Goal: Communication & Community: Ask a question

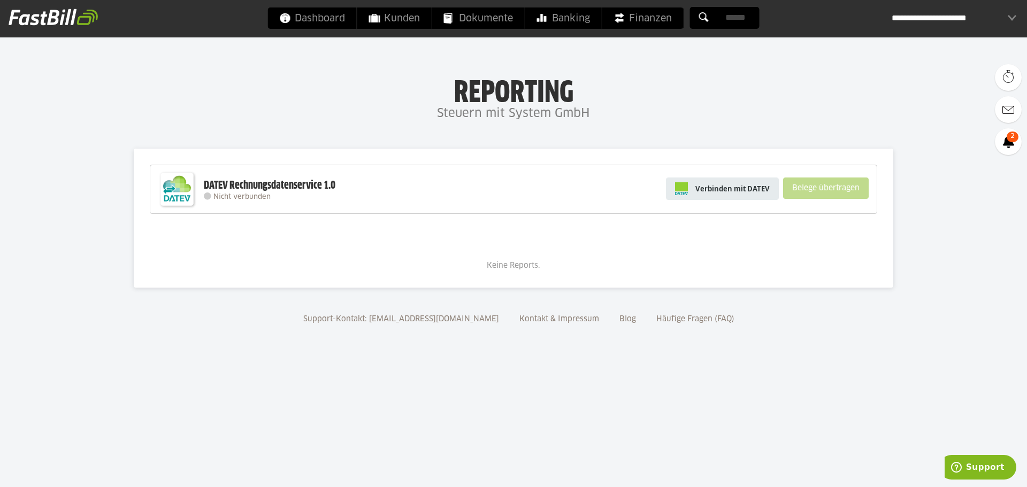
click at [734, 191] on span "Verbinden mit DATEV" at bounding box center [732, 188] width 74 height 11
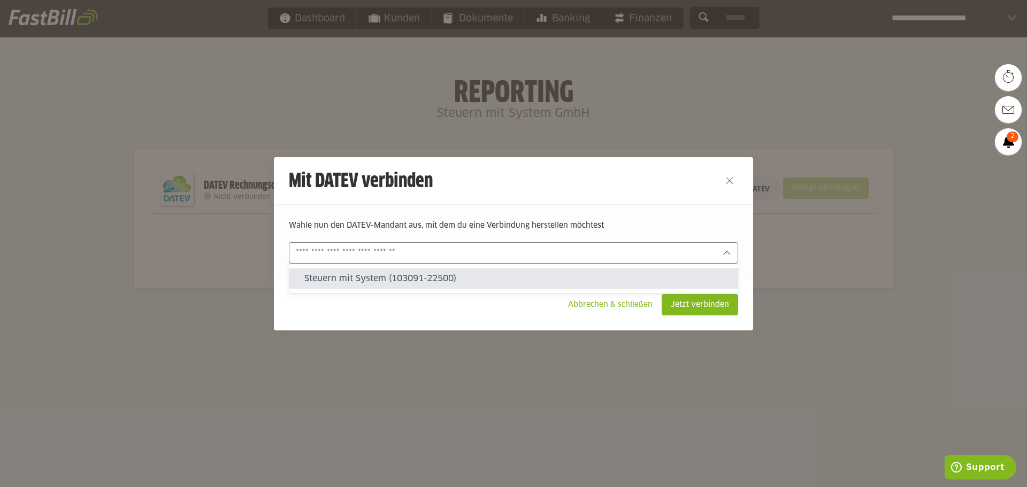
click at [575, 252] on input "text" at bounding box center [506, 253] width 420 height 12
click at [393, 277] on slot "Steuern mit System (103091-22500)" at bounding box center [516, 279] width 425 height 12
type input "**********"
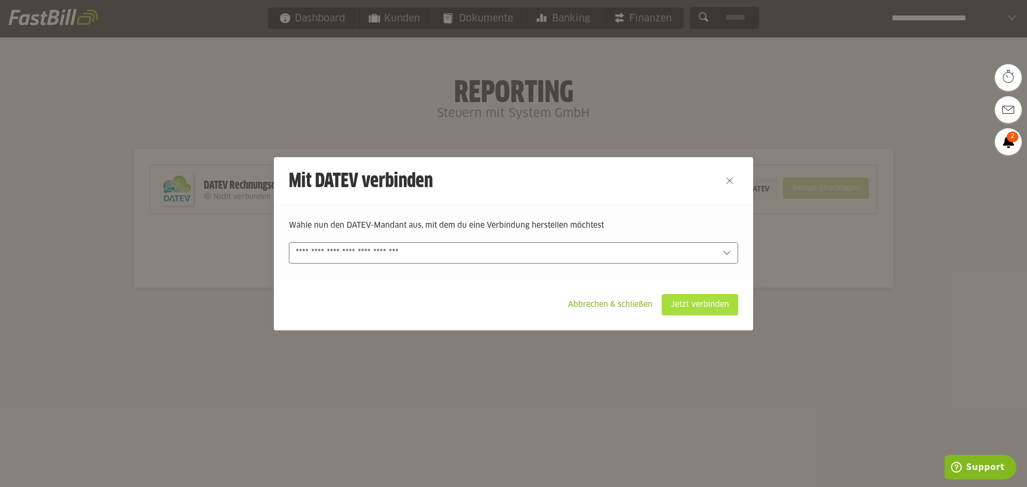
click at [716, 303] on slot "Jetzt verbinden" at bounding box center [699, 305] width 75 height 20
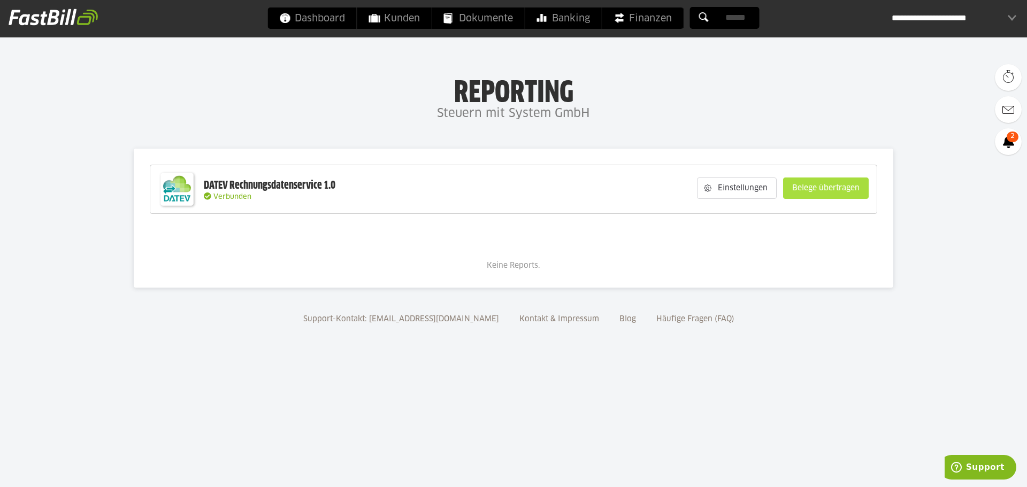
click at [845, 192] on slot "Belege übertragen" at bounding box center [826, 188] width 85 height 20
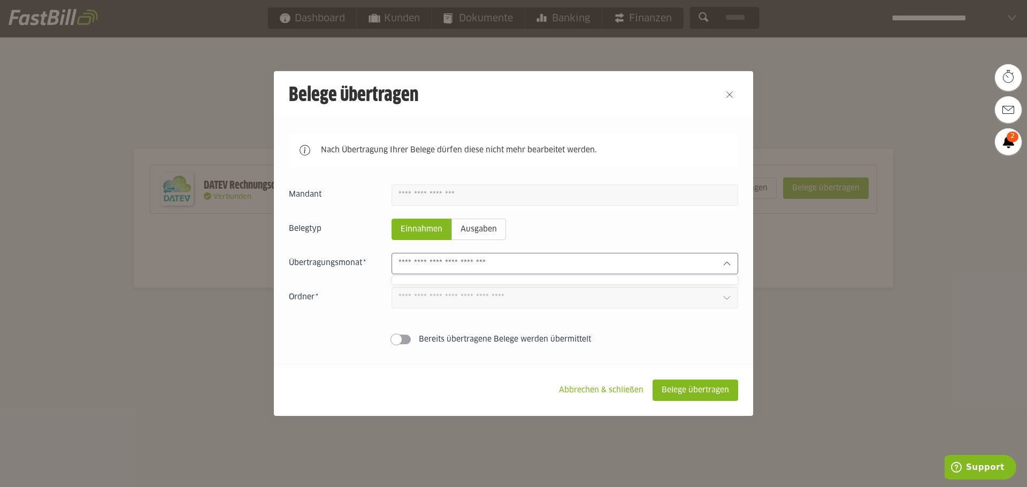
click at [504, 266] on input "text" at bounding box center [557, 264] width 316 height 12
click at [527, 266] on input "text" at bounding box center [557, 264] width 316 height 12
click at [526, 266] on input "text" at bounding box center [557, 264] width 316 height 12
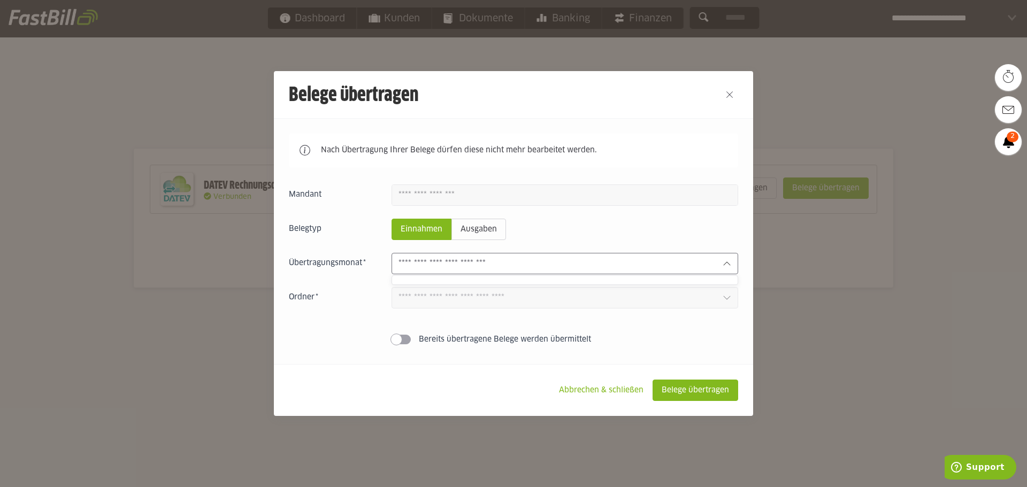
click at [397, 341] on span at bounding box center [397, 340] width 12 height 12
click at [482, 260] on input "text" at bounding box center [557, 264] width 316 height 12
click at [614, 387] on slot "Abbrechen & schließen" at bounding box center [601, 390] width 102 height 20
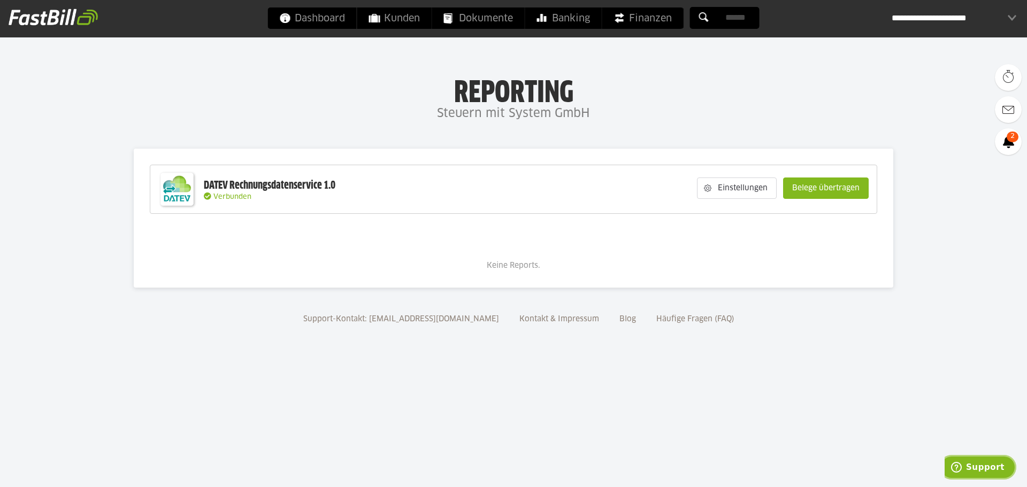
click at [986, 467] on span "Support" at bounding box center [985, 468] width 39 height 10
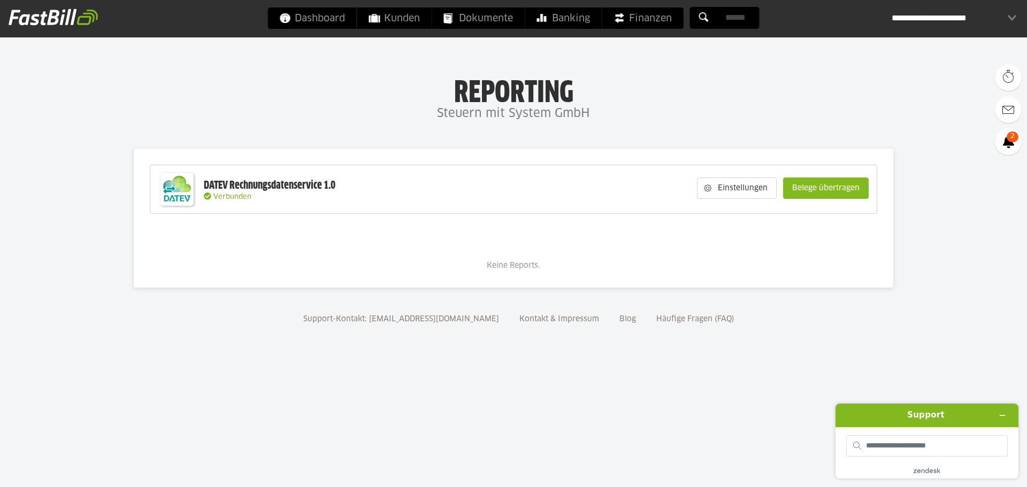
click at [743, 189] on slot "Einstellungen" at bounding box center [743, 188] width 65 height 20
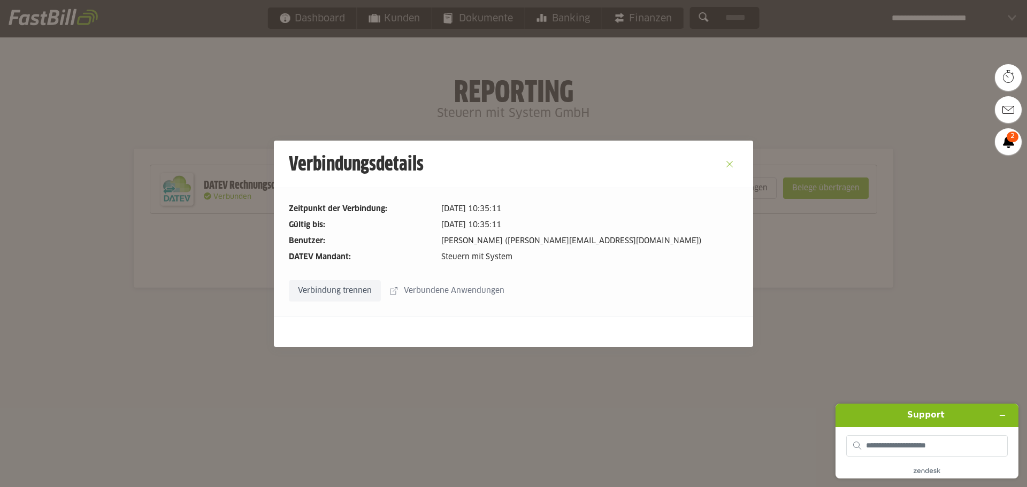
click at [730, 163] on button "Close" at bounding box center [729, 164] width 17 height 17
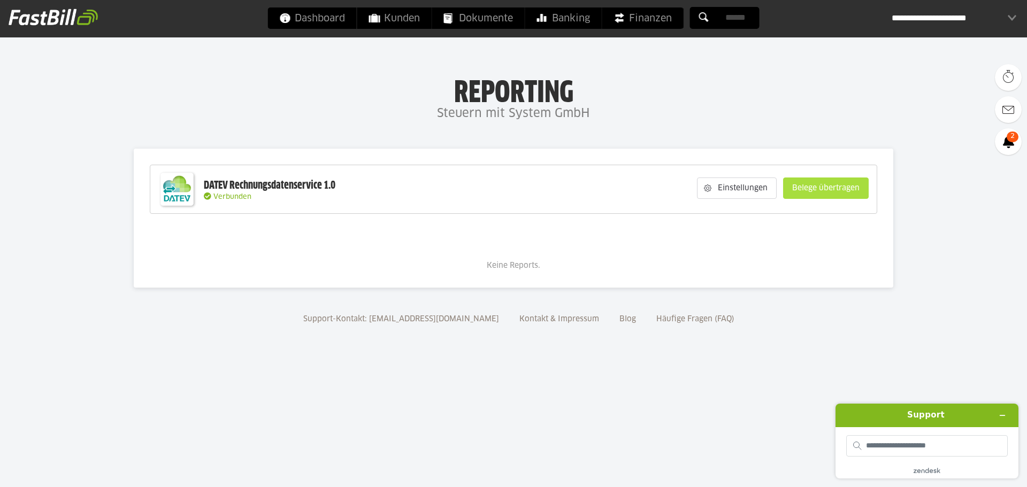
click at [834, 186] on slot "Belege übertragen" at bounding box center [826, 188] width 85 height 20
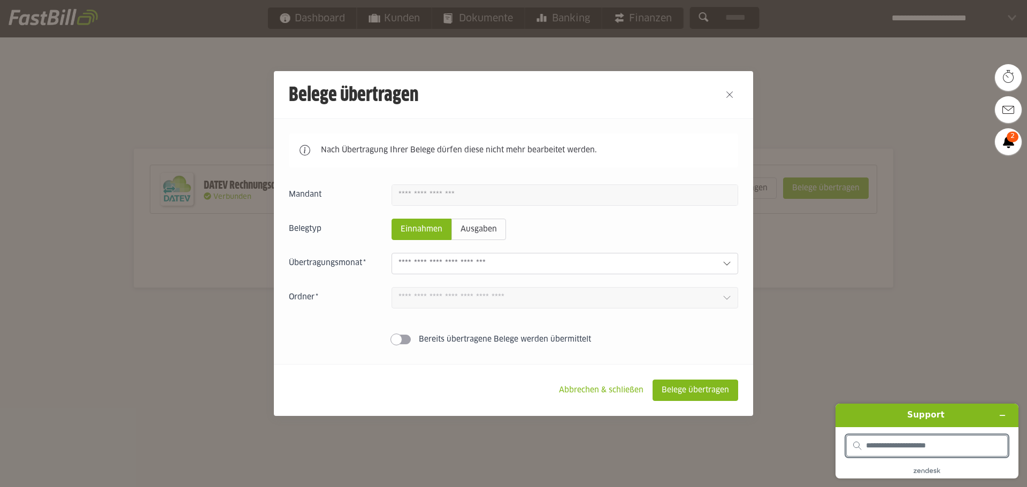
click at [954, 447] on input "search" at bounding box center [933, 446] width 135 height 10
type input "**********"
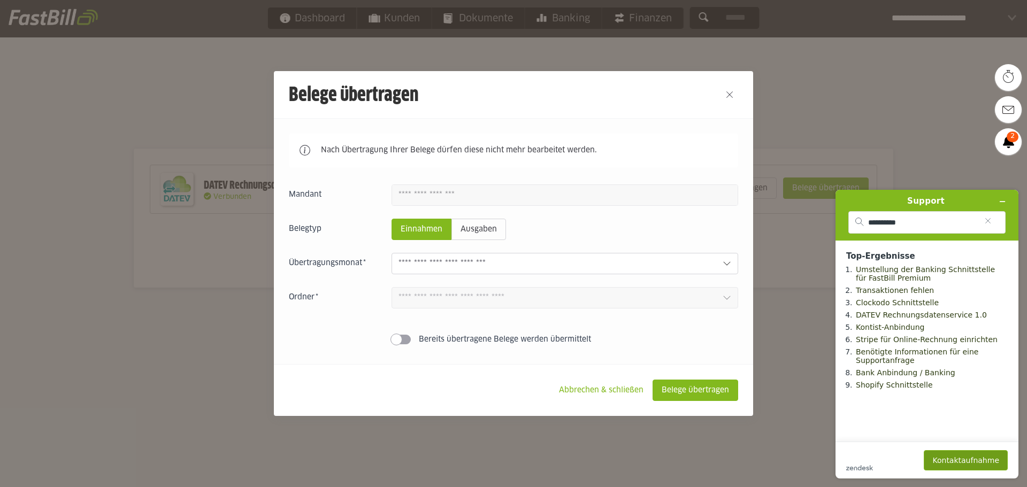
click at [987, 463] on button "Kontaktaufnahme" at bounding box center [966, 460] width 84 height 20
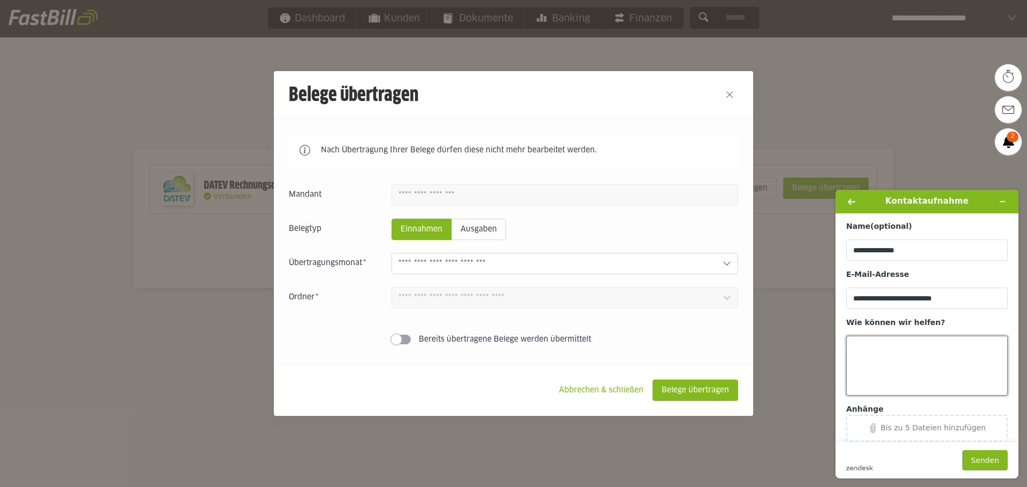
click at [894, 346] on textarea "Wie können wir helfen?" at bounding box center [927, 366] width 162 height 60
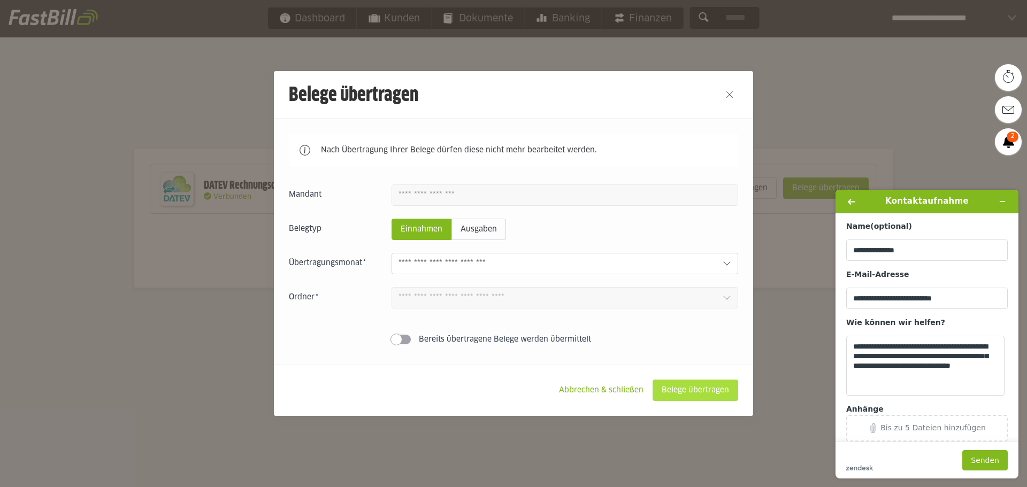
click at [715, 389] on slot "Belege übertragen" at bounding box center [695, 390] width 85 height 20
click at [926, 377] on textarea "**********" at bounding box center [925, 366] width 158 height 60
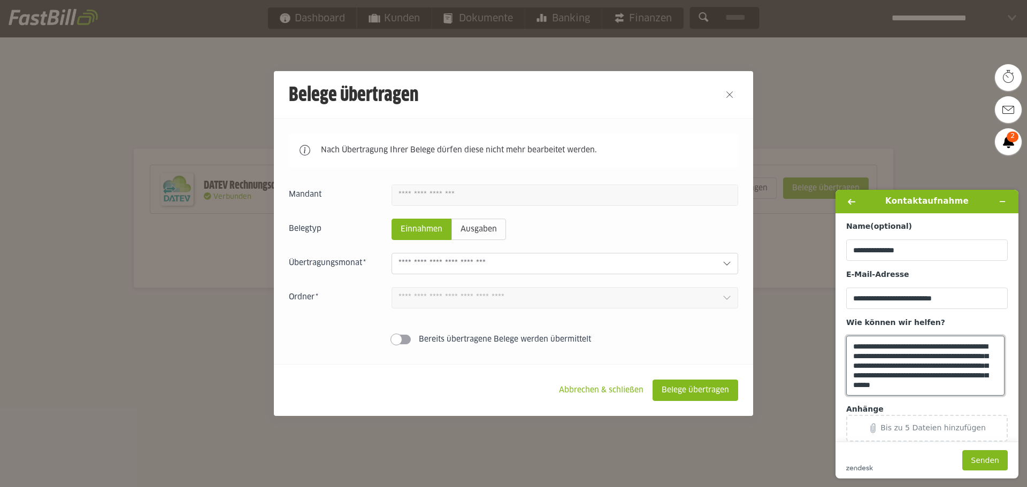
scroll to position [4, 0]
type textarea "**********"
click at [993, 464] on button "Senden" at bounding box center [984, 460] width 45 height 20
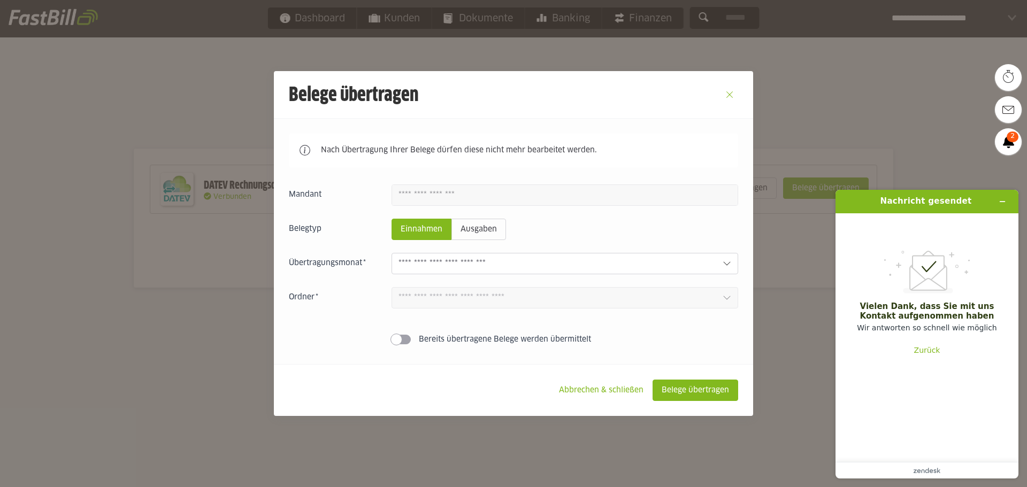
click at [731, 91] on button "Close" at bounding box center [729, 94] width 17 height 17
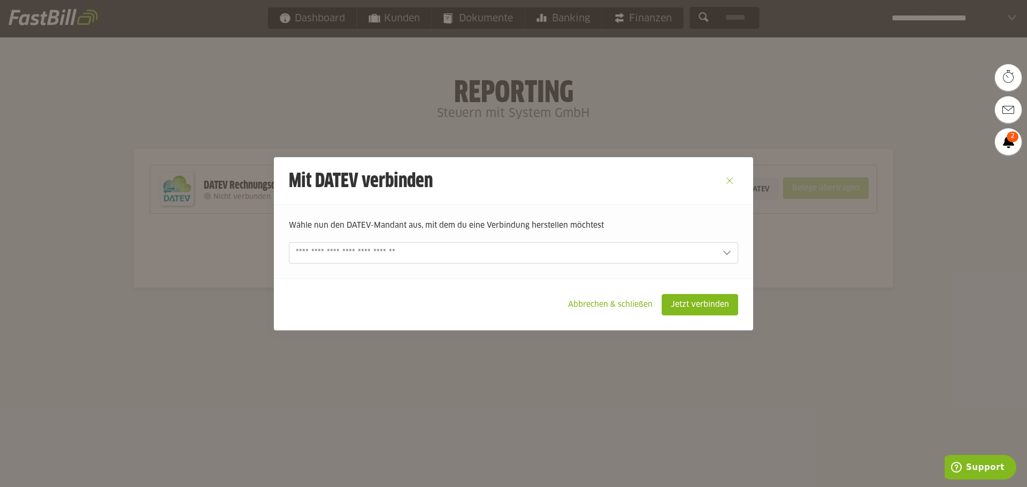
click at [732, 182] on button "Close" at bounding box center [729, 180] width 17 height 17
